Goal: Task Accomplishment & Management: Manage account settings

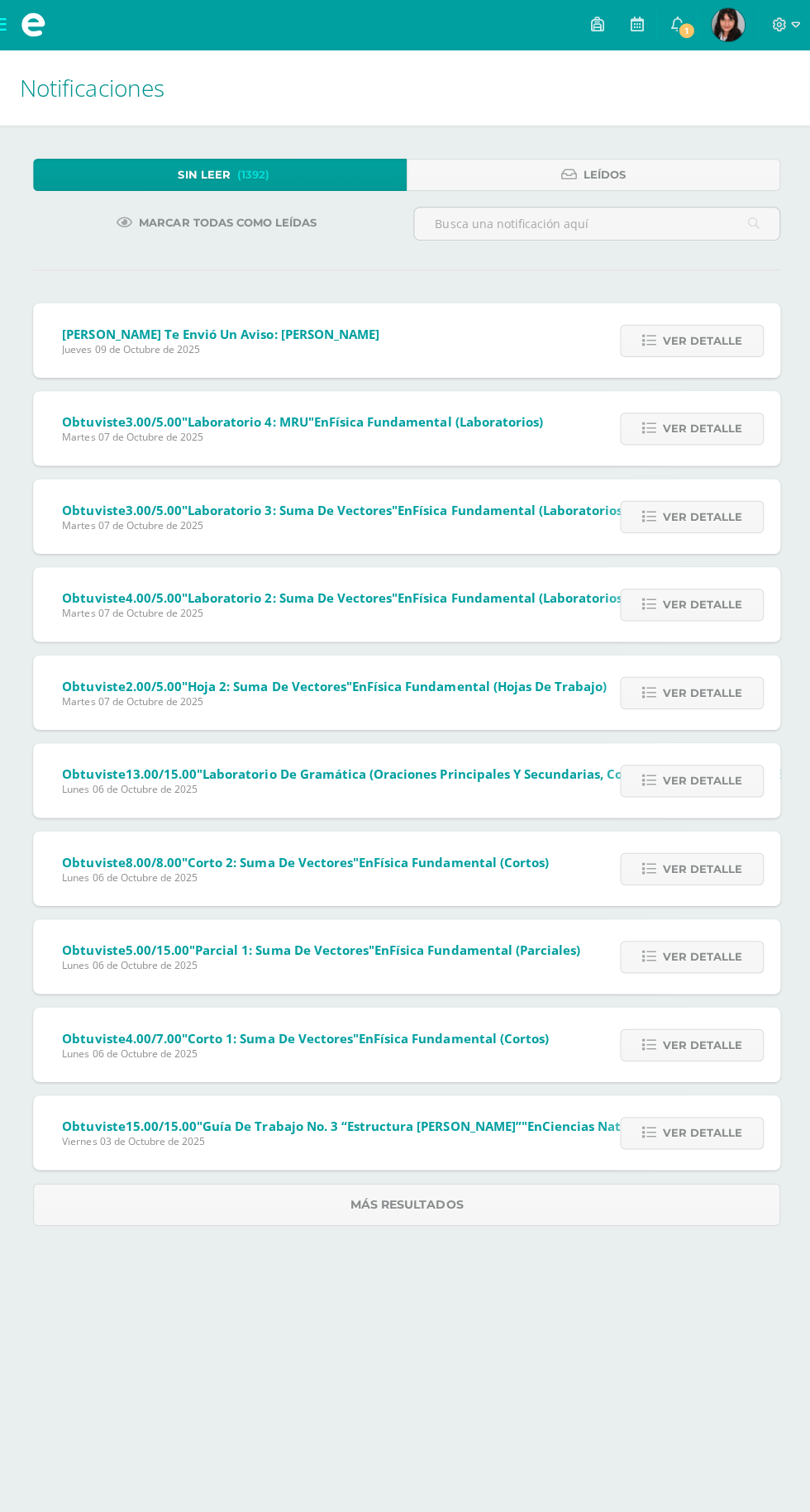
click at [671, 28] on link "1" at bounding box center [674, 25] width 40 height 50
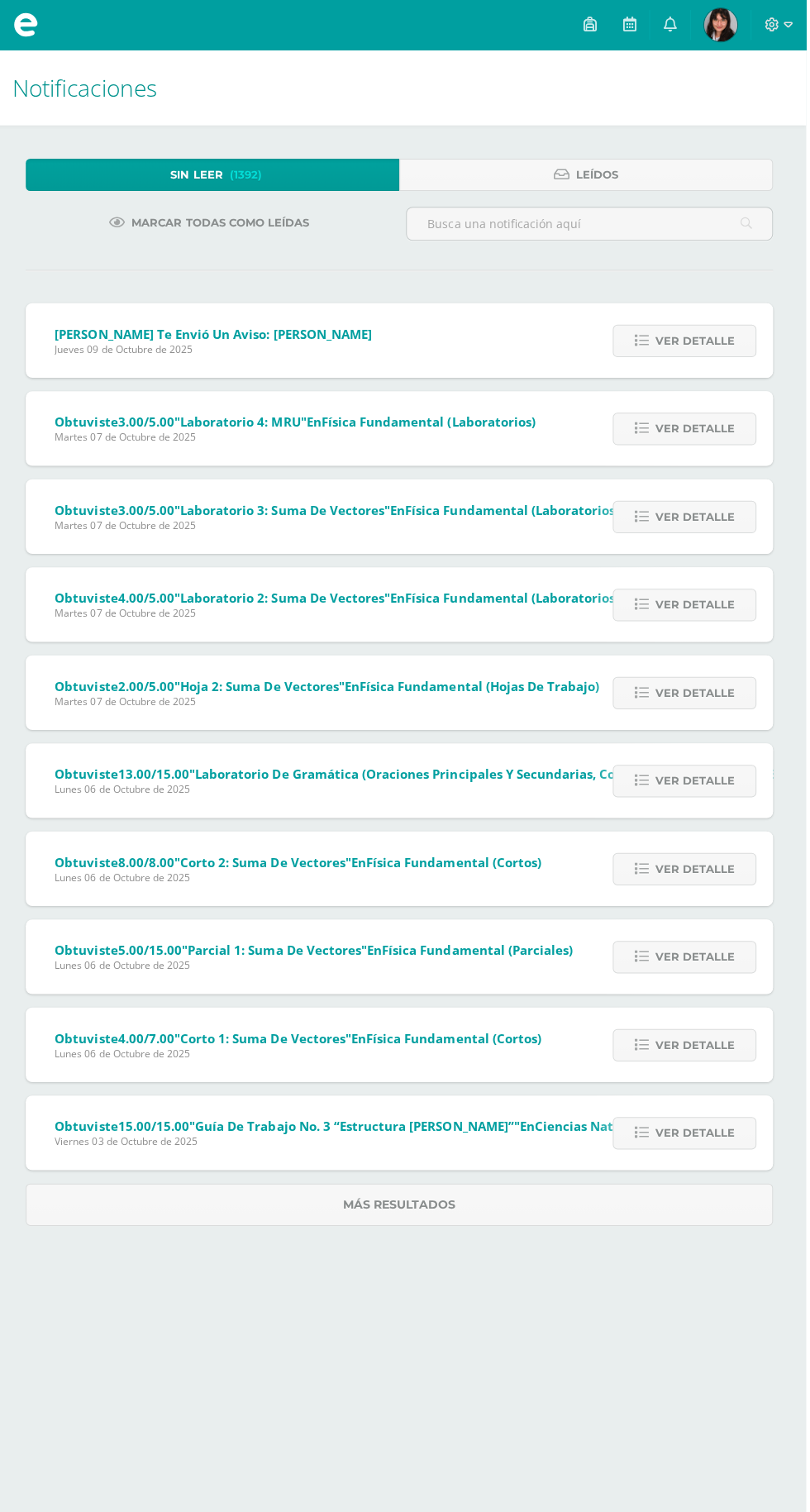
click at [671, 25] on link "0" at bounding box center [674, 25] width 40 height 50
click at [712, 333] on span "Ver detalle" at bounding box center [699, 339] width 79 height 30
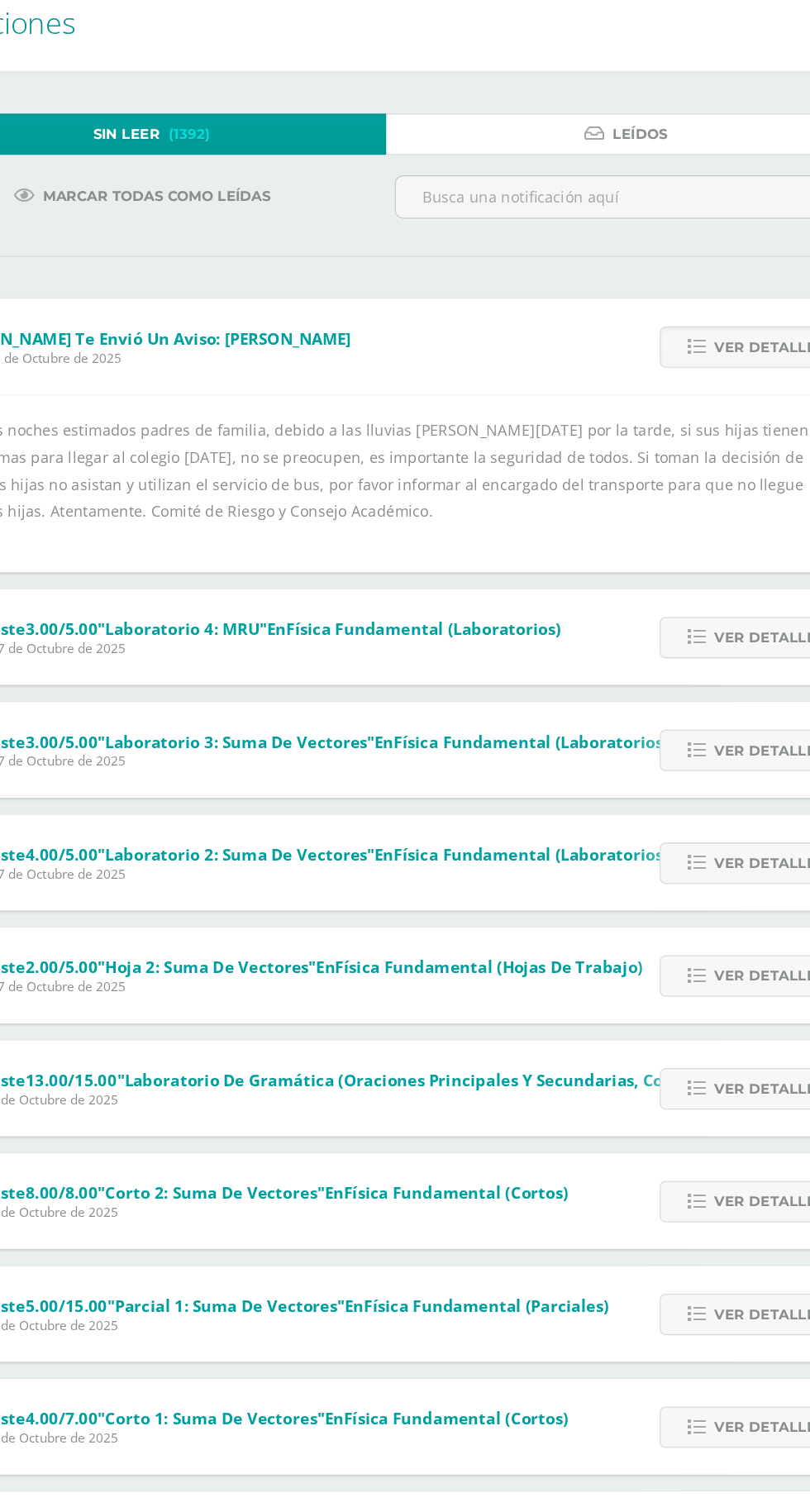
click at [478, 160] on link "Leídos" at bounding box center [591, 174] width 372 height 32
